Goal: Consume media (video, audio)

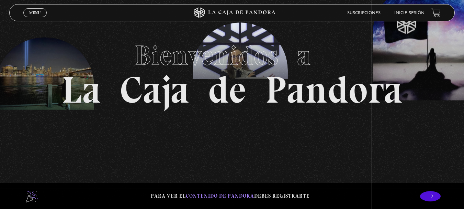
scroll to position [34, 0]
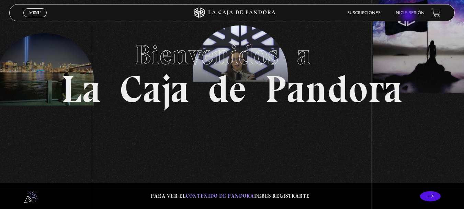
click at [409, 16] on li "Inicie sesión" at bounding box center [410, 13] width 30 height 11
click at [410, 14] on link "Inicie sesión" at bounding box center [410, 13] width 30 height 4
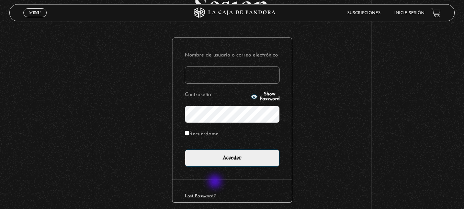
scroll to position [69, 0]
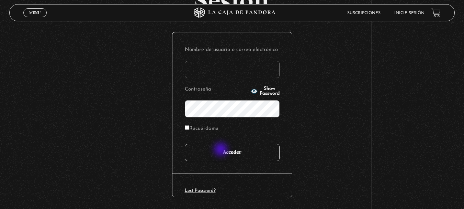
type input "vbadilla"
click at [222, 149] on input "Acceder" at bounding box center [232, 152] width 95 height 17
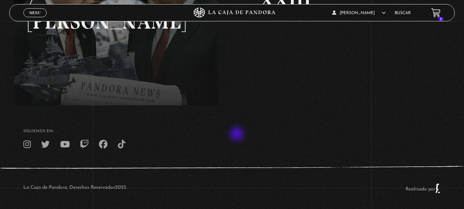
scroll to position [168, 0]
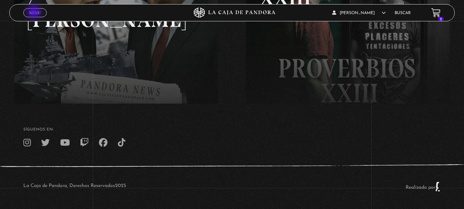
click at [35, 13] on span "Menu" at bounding box center [34, 13] width 11 height 4
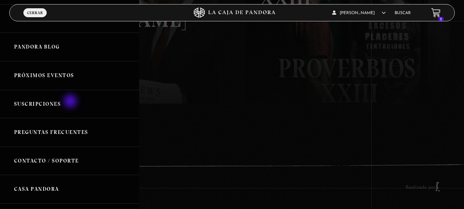
scroll to position [92, 0]
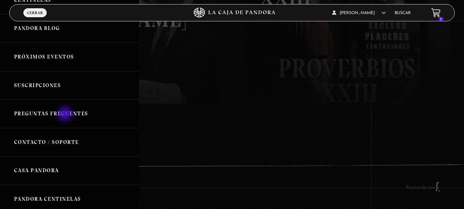
click at [65, 116] on link "Preguntas Frecuentes" at bounding box center [69, 113] width 139 height 29
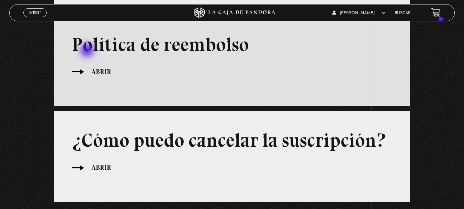
scroll to position [344, 0]
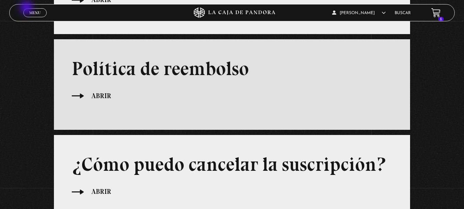
click at [27, 8] on link "Menu Cerrar" at bounding box center [34, 12] width 23 height 9
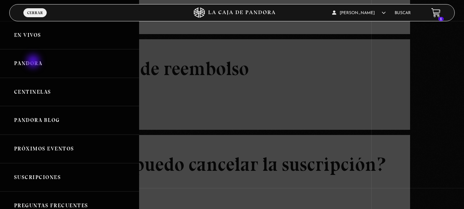
click at [33, 63] on link "Pandora" at bounding box center [69, 63] width 139 height 29
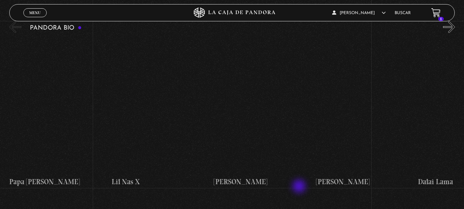
scroll to position [722, 0]
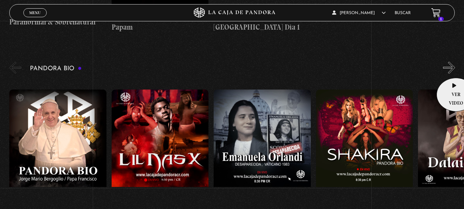
scroll to position [676, 0]
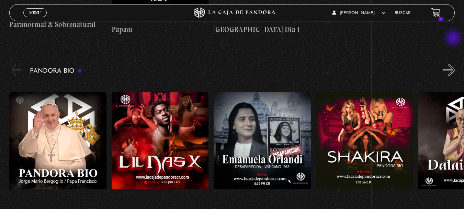
click at [454, 64] on button "»" at bounding box center [449, 70] width 12 height 12
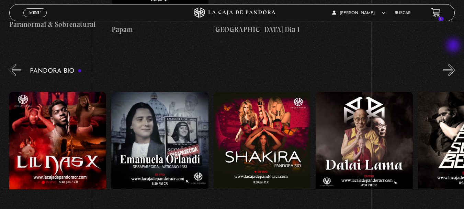
click at [454, 64] on button "»" at bounding box center [449, 70] width 12 height 12
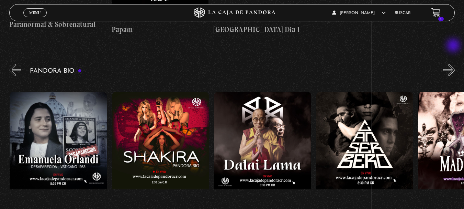
scroll to position [0, 204]
click at [454, 64] on button "»" at bounding box center [449, 70] width 12 height 12
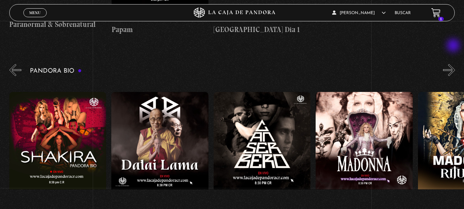
click at [454, 64] on button "»" at bounding box center [449, 70] width 12 height 12
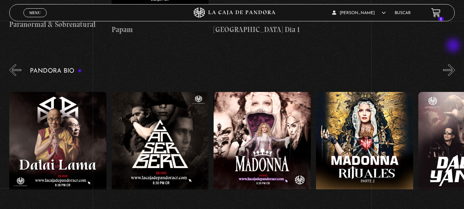
click at [454, 64] on button "»" at bounding box center [449, 70] width 12 height 12
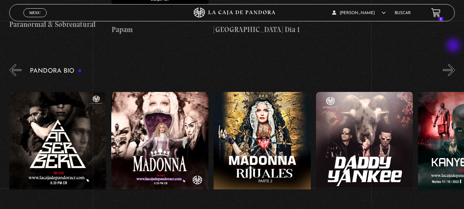
click at [454, 64] on button "»" at bounding box center [449, 70] width 12 height 12
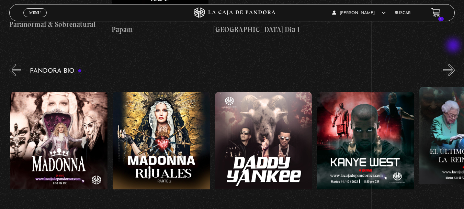
scroll to position [0, 613]
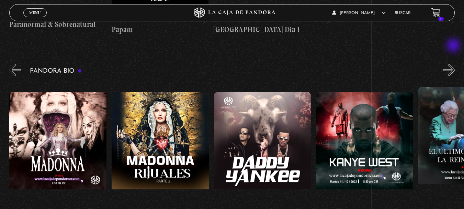
click at [454, 64] on button "»" at bounding box center [449, 70] width 12 height 12
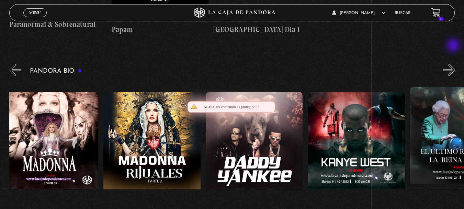
click at [454, 64] on button "»" at bounding box center [449, 70] width 12 height 12
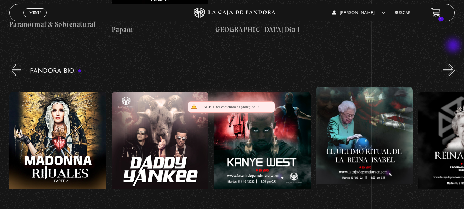
click at [454, 64] on button "»" at bounding box center [449, 70] width 12 height 12
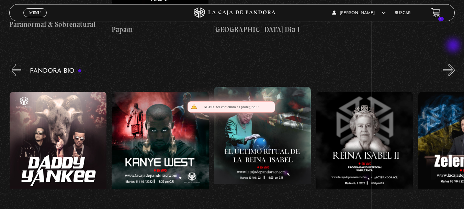
click at [454, 64] on button "»" at bounding box center [449, 70] width 12 height 12
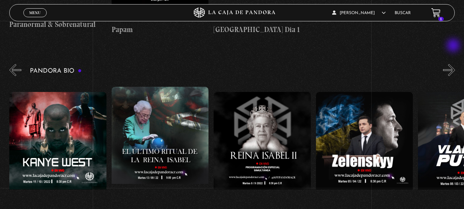
click at [454, 64] on button "»" at bounding box center [449, 70] width 12 height 12
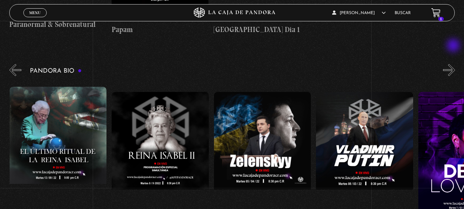
click at [454, 64] on button "»" at bounding box center [449, 70] width 12 height 12
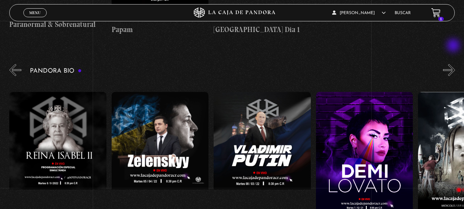
click at [454, 64] on button "»" at bounding box center [449, 70] width 12 height 12
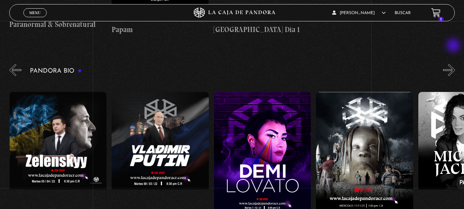
scroll to position [0, 1227]
click at [454, 64] on button "»" at bounding box center [449, 70] width 12 height 12
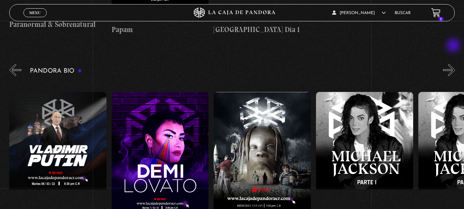
click at [454, 64] on button "»" at bounding box center [449, 70] width 12 height 12
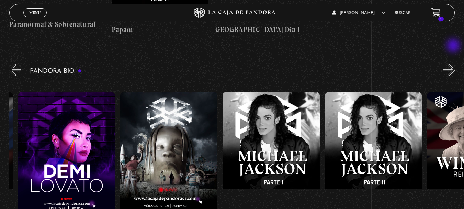
click at [454, 64] on button "»" at bounding box center [449, 70] width 12 height 12
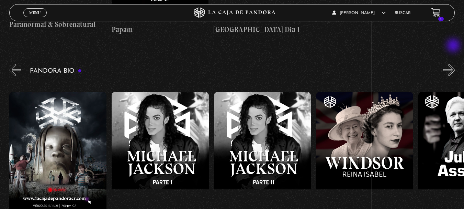
scroll to position [0, 1534]
click at [454, 64] on button "»" at bounding box center [449, 70] width 12 height 12
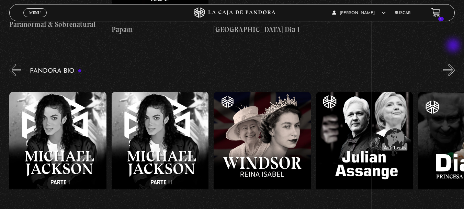
click at [454, 64] on button "»" at bounding box center [449, 70] width 12 height 12
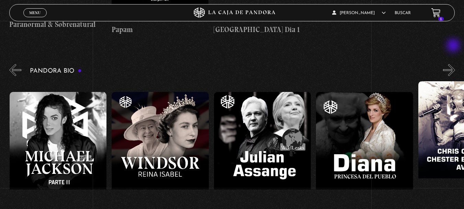
click at [454, 64] on button "»" at bounding box center [449, 70] width 12 height 12
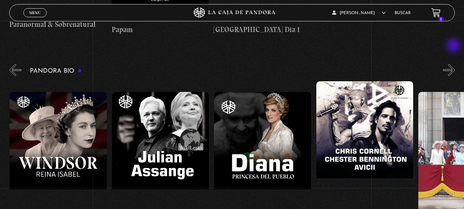
scroll to position [0, 1841]
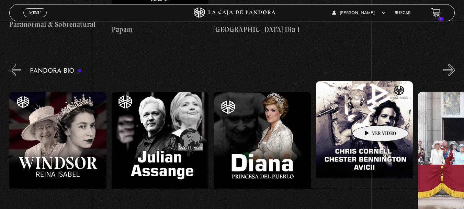
click at [370, 114] on figure at bounding box center [364, 143] width 97 height 124
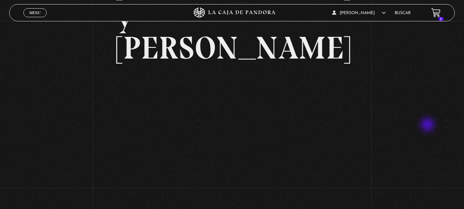
scroll to position [114, 0]
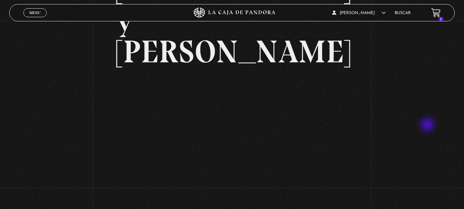
click at [429, 125] on div "Volver 25 agosto, 2021 [PERSON_NAME] [PERSON_NAME] y [PERSON_NAME] WhatsApp Twi…" at bounding box center [232, 73] width 464 height 333
